Goal: Information Seeking & Learning: Learn about a topic

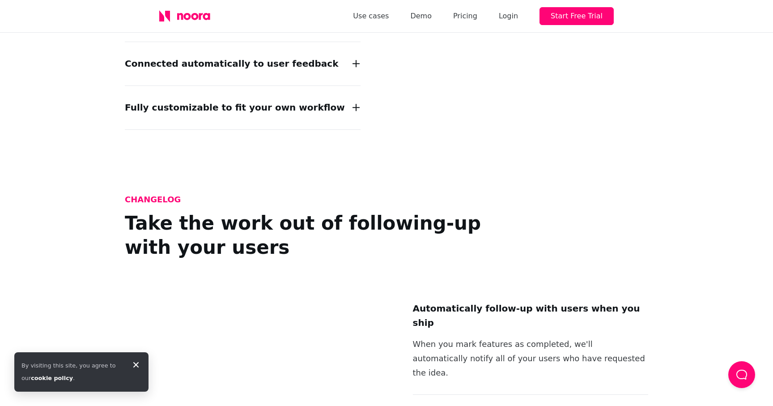
scroll to position [1305, 0]
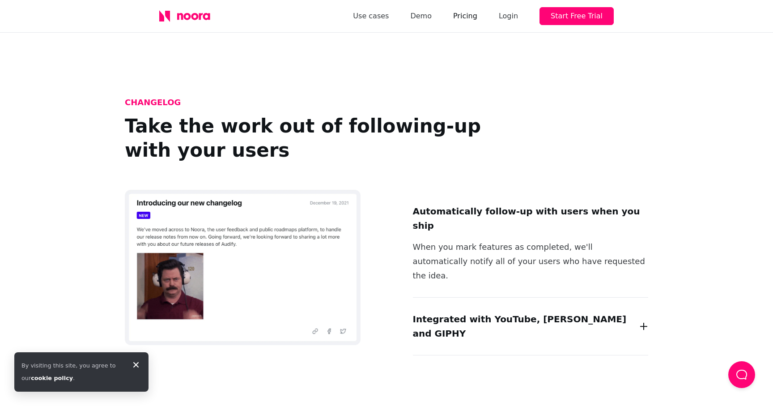
click at [475, 16] on link "Pricing" at bounding box center [465, 16] width 24 height 13
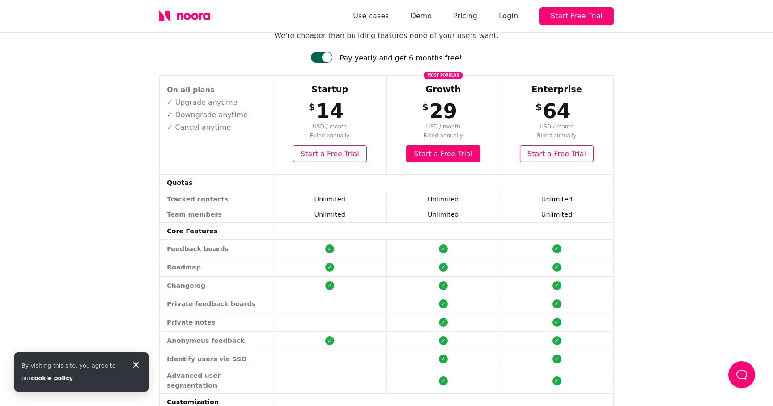
scroll to position [60, 0]
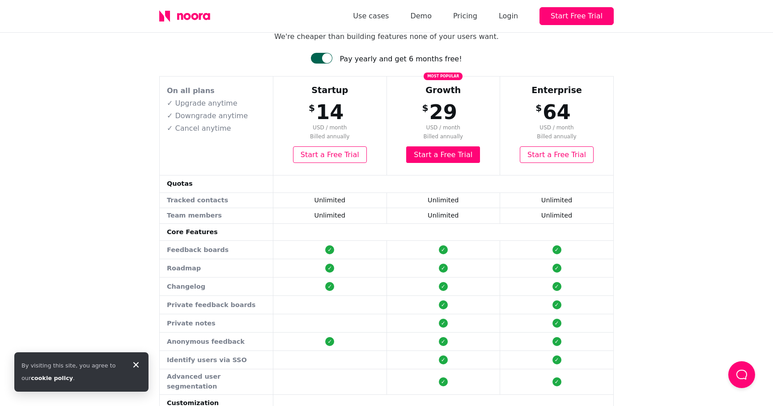
click at [331, 58] on div at bounding box center [327, 58] width 10 height 10
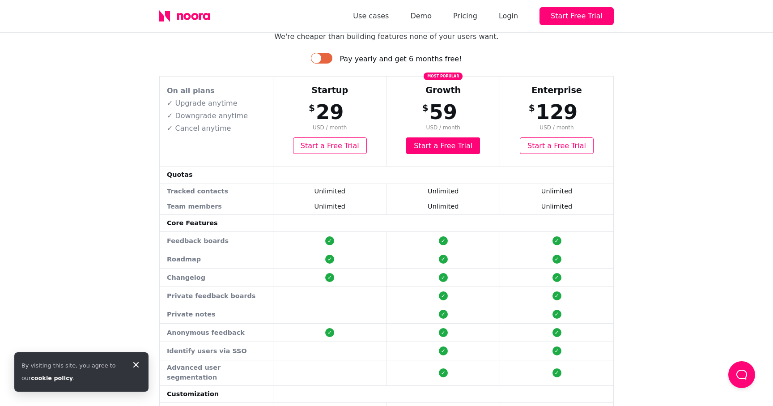
click at [331, 58] on div at bounding box center [321, 58] width 21 height 11
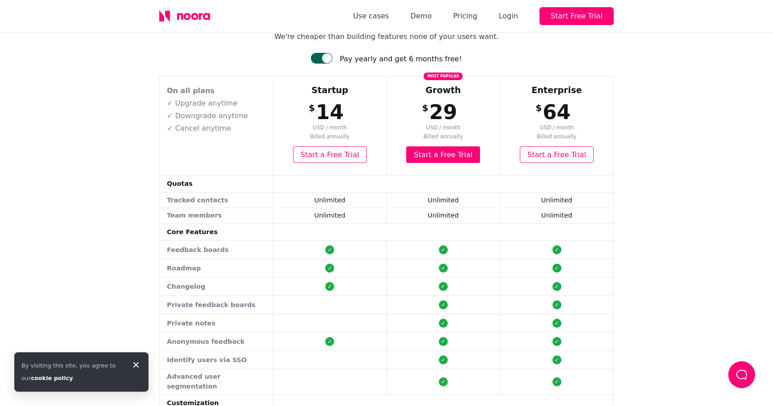
click at [331, 58] on div at bounding box center [327, 58] width 10 height 10
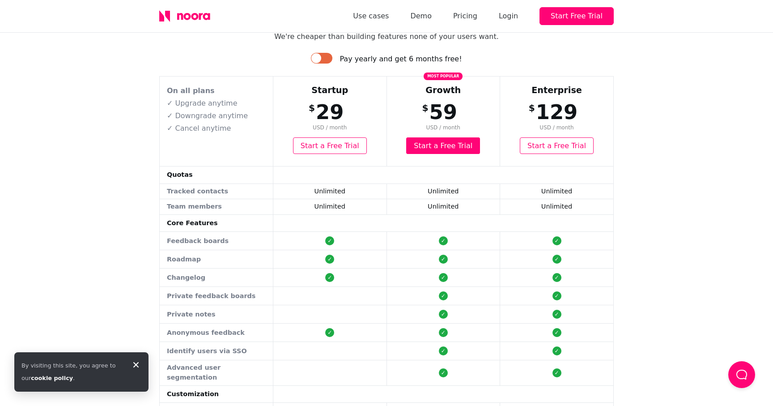
click at [331, 58] on div at bounding box center [321, 58] width 21 height 11
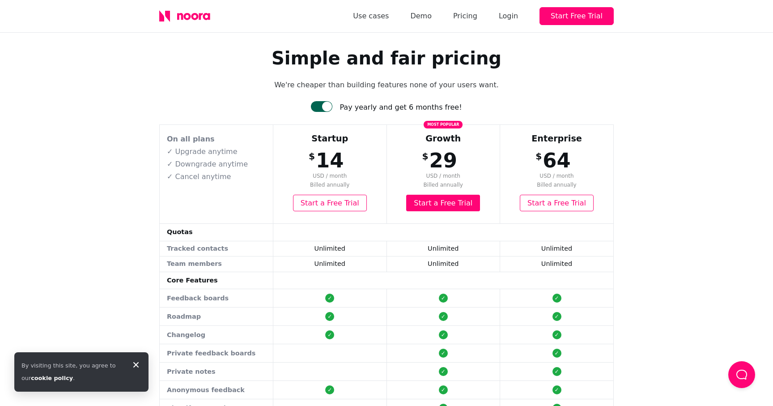
scroll to position [0, 0]
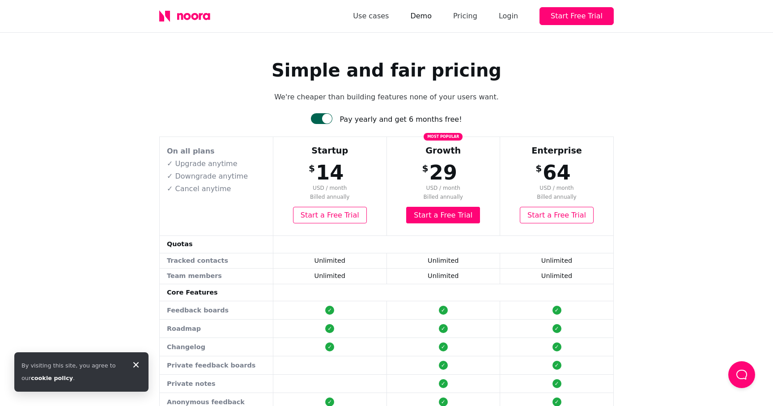
drag, startPoint x: 418, startPoint y: 13, endPoint x: 428, endPoint y: 14, distance: 10.4
click at [420, 13] on div "Use cases Demo Pricing Login Start Free Trial" at bounding box center [483, 16] width 261 height 18
click at [429, 14] on link "Demo" at bounding box center [420, 16] width 21 height 13
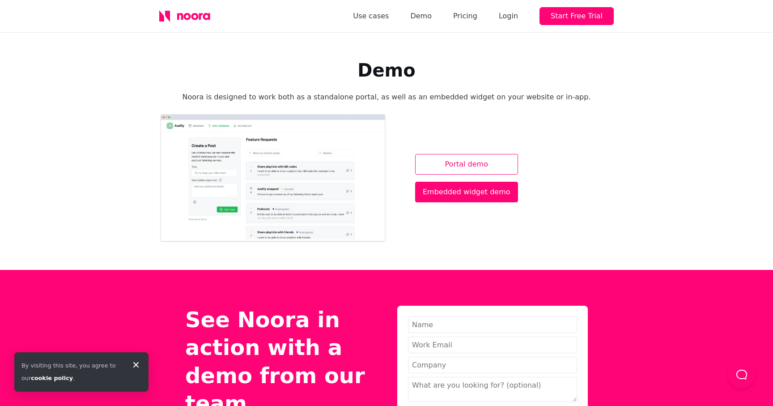
click at [470, 166] on link "Portal demo" at bounding box center [466, 164] width 103 height 21
click at [572, 132] on div "Portal demo Embedded widget demo" at bounding box center [386, 178] width 455 height 130
